Goal: Find contact information: Find contact information

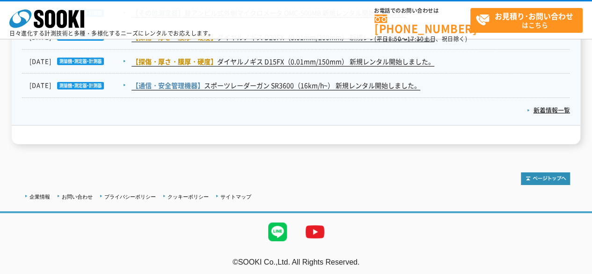
scroll to position [1667, 0]
click at [86, 193] on link "お問い合わせ" at bounding box center [77, 196] width 31 height 6
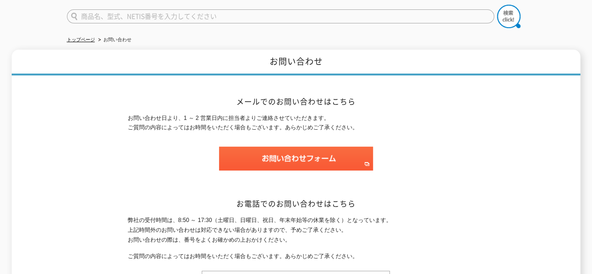
scroll to position [245, 0]
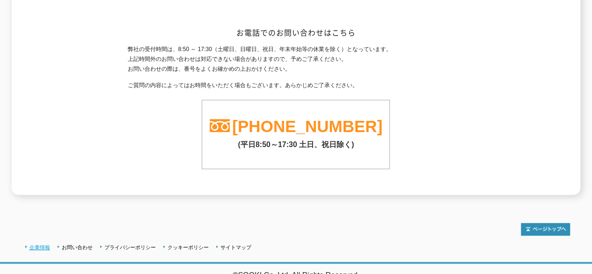
click at [39, 244] on link "企業情報" at bounding box center [40, 247] width 21 height 6
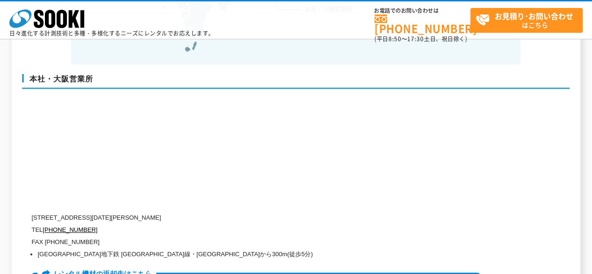
scroll to position [2215, 0]
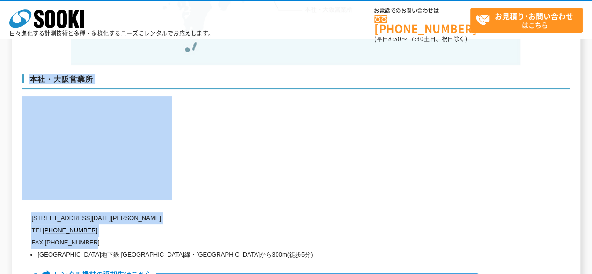
drag, startPoint x: 29, startPoint y: 222, endPoint x: 97, endPoint y: 222, distance: 68.9
click at [97, 222] on div "本社・大阪営業所 〒550-0005 大阪府大阪市西区西本町1-15-10 辰野西本町ビル13階 TEL 0120-856-990 FAX (06)6538-…" at bounding box center [296, 196] width 548 height 262
click at [97, 237] on p "FAX (06)6538-3660" at bounding box center [256, 243] width 450 height 12
drag, startPoint x: 30, startPoint y: 223, endPoint x: 98, endPoint y: 219, distance: 68.5
click at [98, 219] on div "本社・大阪営業所 〒550-0005 大阪府大阪市西区西本町1-15-10 辰野西本町ビル13階 TEL 0120-856-990 FAX (06)6538-…" at bounding box center [296, 196] width 548 height 262
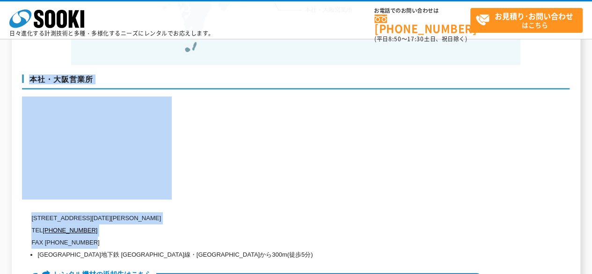
click at [98, 237] on p "FAX (06)6538-3660" at bounding box center [256, 243] width 450 height 12
drag, startPoint x: 27, startPoint y: 221, endPoint x: 91, endPoint y: 217, distance: 63.8
click at [86, 217] on div "本社・大阪営業所 〒550-0005 大阪府大阪市西区西本町1-15-10 辰野西本町ビル13階 TEL 0120-856-990 FAX (06)6538-…" at bounding box center [296, 196] width 548 height 262
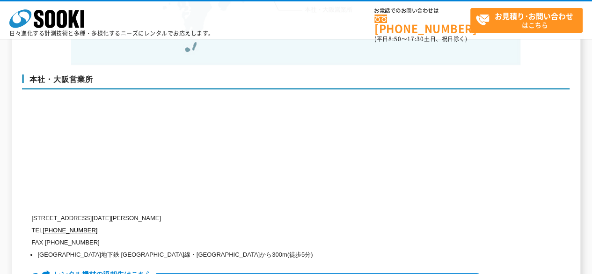
click at [95, 237] on p "FAX (06)6538-3660" at bounding box center [256, 243] width 450 height 12
drag, startPoint x: 96, startPoint y: 219, endPoint x: 32, endPoint y: 219, distance: 63.7
click at [32, 237] on p "FAX (06)6538-3660" at bounding box center [256, 243] width 450 height 12
copy p "FAX (06)6538-3660"
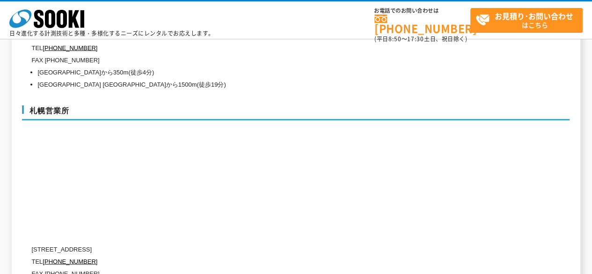
scroll to position [2731, 0]
